Goal: Information Seeking & Learning: Understand process/instructions

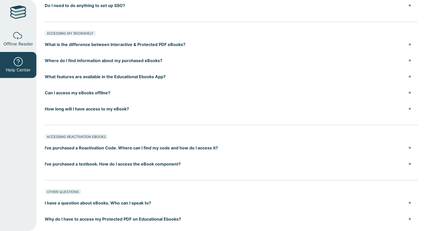
scroll to position [338, 0]
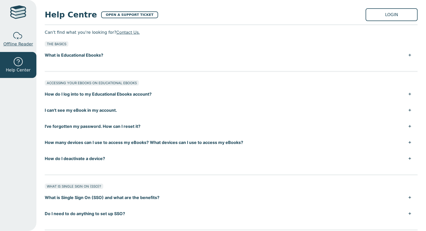
click at [22, 43] on span "Offline Reader" at bounding box center [18, 44] width 30 height 6
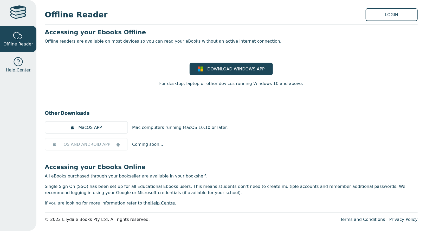
click at [23, 68] on span "Help Center" at bounding box center [18, 70] width 25 height 6
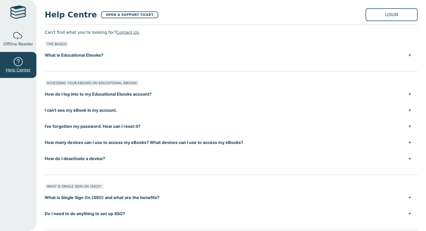
click at [22, 57] on div at bounding box center [18, 62] width 10 height 10
